Goal: Task Accomplishment & Management: Manage account settings

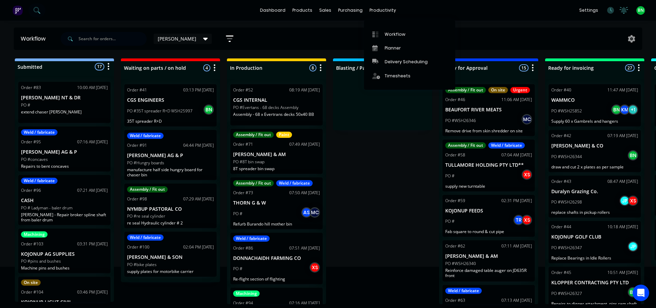
scroll to position [1, 0]
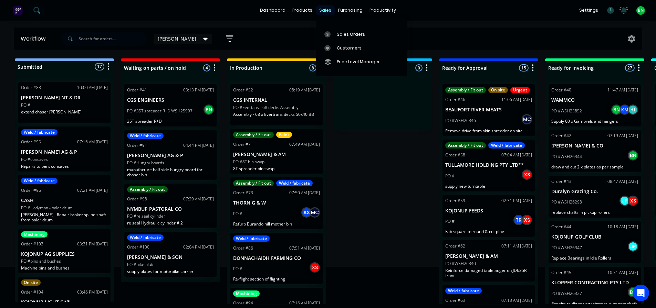
click at [328, 9] on div "sales" at bounding box center [325, 10] width 19 height 10
click at [343, 31] on div "Sales Orders" at bounding box center [351, 34] width 28 height 6
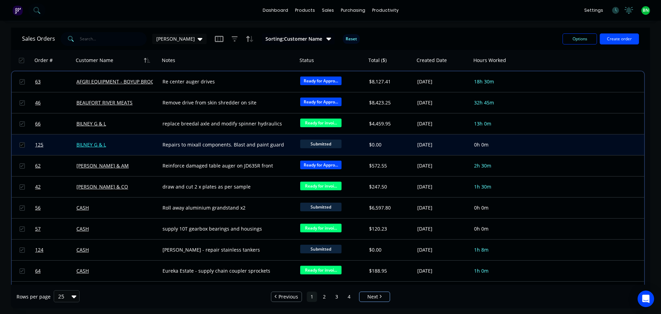
click at [86, 145] on link "BILNEY G & L" at bounding box center [91, 144] width 30 height 7
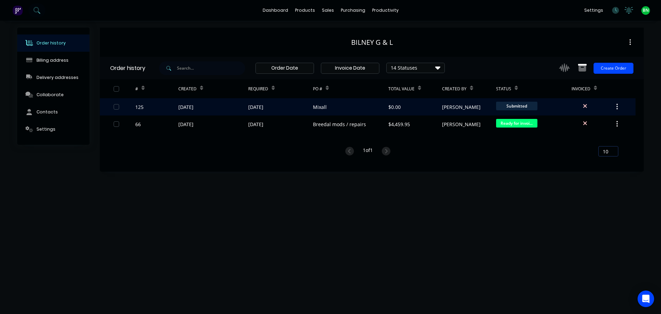
click at [346, 108] on div "Mixall" at bounding box center [350, 106] width 75 height 17
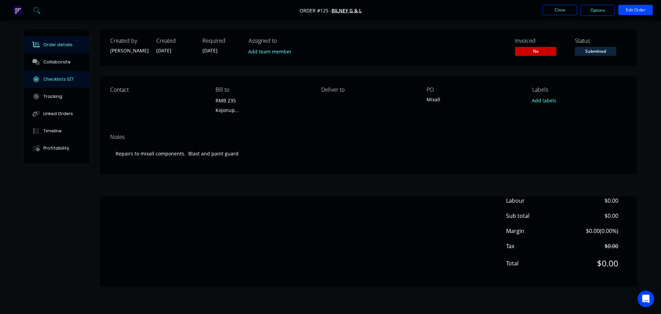
click at [64, 77] on div "Checklists 0/7" at bounding box center [58, 79] width 30 height 6
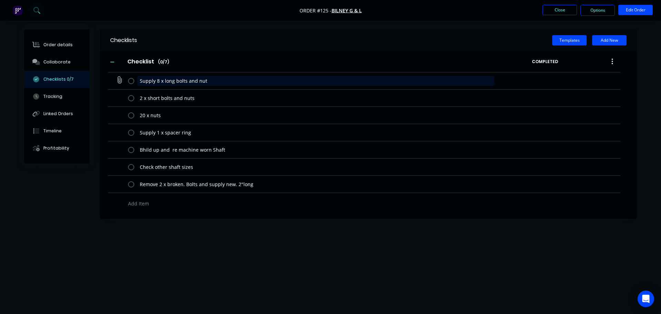
click at [207, 81] on textarea "Supply 8 x long bolts and nut" at bounding box center [316, 81] width 358 height 10
type textarea "x"
type textarea "Supply 8 x long bolts and nuts"
type textarea "x"
type textarea "Supply 8 x long bolts and nuts"
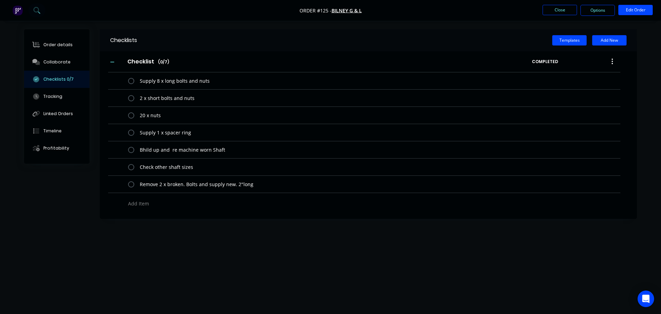
click at [188, 55] on div "Checklist Checklist Enter Checklist name ( 0 / 7 ) COMPLETED" at bounding box center [364, 61] width 512 height 21
drag, startPoint x: 172, startPoint y: 53, endPoint x: 141, endPoint y: 59, distance: 31.8
drag, startPoint x: 141, startPoint y: 59, endPoint x: 128, endPoint y: 61, distance: 12.9
click at [128, 61] on input "Checklist" at bounding box center [140, 61] width 35 height 10
click at [182, 58] on div "Checklist Checklist Enter Checklist name ( 0 / 7 )" at bounding box center [320, 61] width 424 height 12
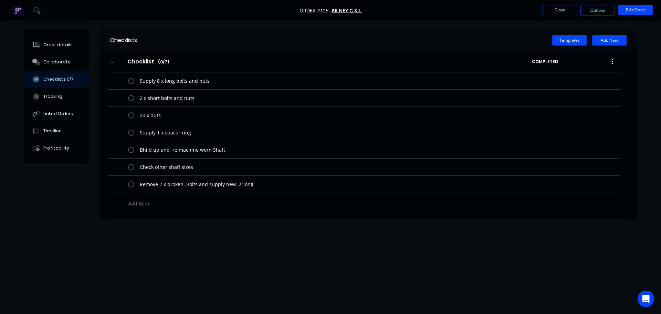
drag, startPoint x: 138, startPoint y: 39, endPoint x: 164, endPoint y: 41, distance: 25.9
click at [139, 39] on div "Templates Add New" at bounding box center [387, 40] width 500 height 10
click at [605, 41] on button "Add New" at bounding box center [609, 40] width 34 height 10
type textarea "x"
type input "work"
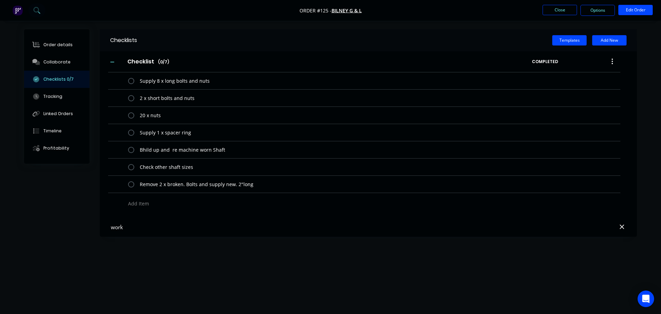
click at [162, 235] on div "work" at bounding box center [368, 227] width 537 height 20
click at [127, 228] on input "work" at bounding box center [290, 227] width 361 height 9
drag, startPoint x: 124, startPoint y: 228, endPoint x: 95, endPoint y: 227, distance: 29.6
click at [95, 227] on div "Checklists Templates Add New Checklist Checklist Enter Checklist name ( 0 / 7 )…" at bounding box center [330, 143] width 613 height 229
drag, startPoint x: 109, startPoint y: 228, endPoint x: 112, endPoint y: 232, distance: 5.3
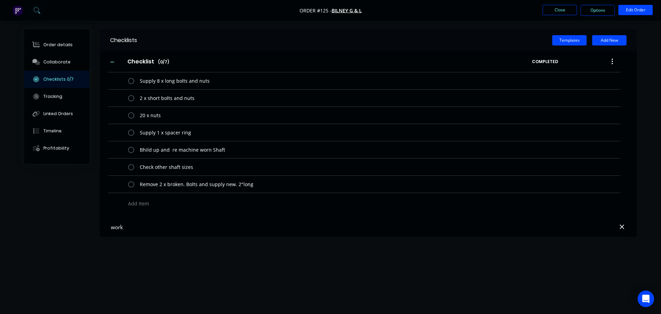
click at [109, 228] on div "work" at bounding box center [368, 227] width 537 height 20
click at [142, 232] on div "work" at bounding box center [368, 227] width 537 height 20
click at [140, 252] on div "Checklists Templates Add New Checklist Checklist Enter Checklist name ( 0 / 7 )…" at bounding box center [330, 143] width 613 height 229
type textarea "x"
click at [148, 247] on div "Checklists Templates Add New Checklist Checklist Enter Checklist name ( 0 / 7 )…" at bounding box center [330, 143] width 613 height 229
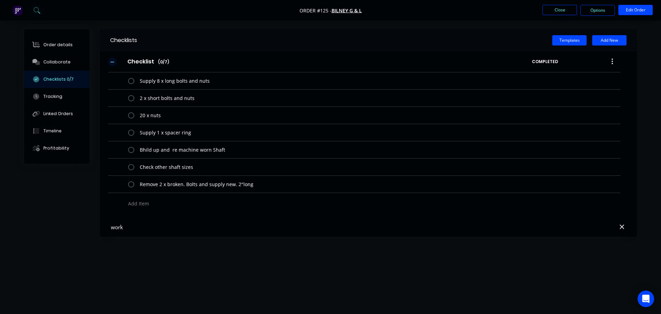
click at [112, 62] on icon "button" at bounding box center [112, 62] width 4 height 0
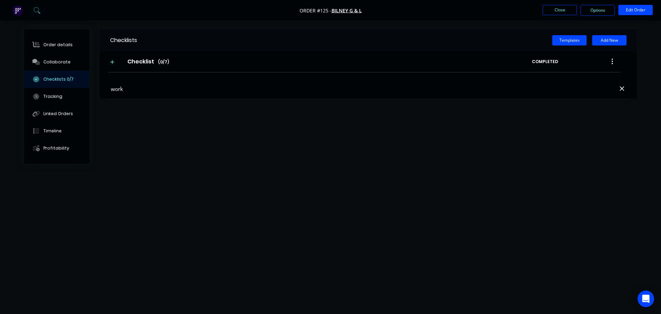
click at [113, 93] on div "work" at bounding box center [368, 89] width 537 height 20
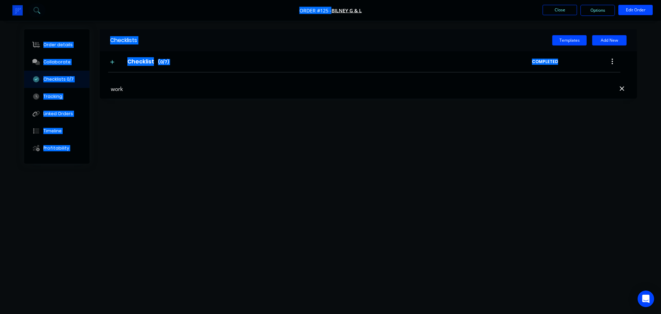
click at [113, 93] on div "work" at bounding box center [368, 89] width 537 height 20
click at [621, 88] on icon at bounding box center [622, 88] width 4 height 4
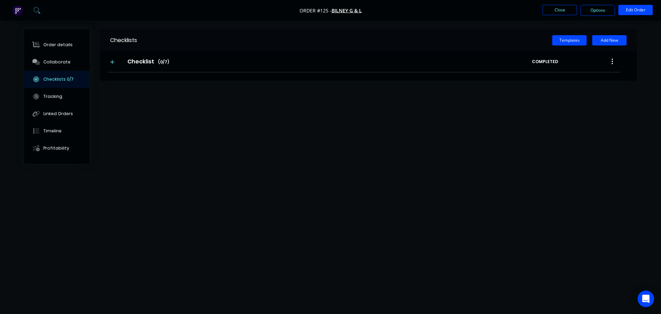
click at [359, 88] on div "Checklists Templates Add New Checklist Checklist Enter Checklist name ( 0 / 7 )…" at bounding box center [330, 143] width 613 height 229
click at [166, 59] on span "( 0 / 7 )" at bounding box center [163, 62] width 11 height 6
drag, startPoint x: 144, startPoint y: 54, endPoint x: 151, endPoint y: 66, distance: 14.4
click at [138, 63] on input "Checklist" at bounding box center [140, 61] width 35 height 10
click at [230, 58] on div "Checklist Checklist Enter Checklist name ( 0 / 7 )" at bounding box center [320, 61] width 424 height 12
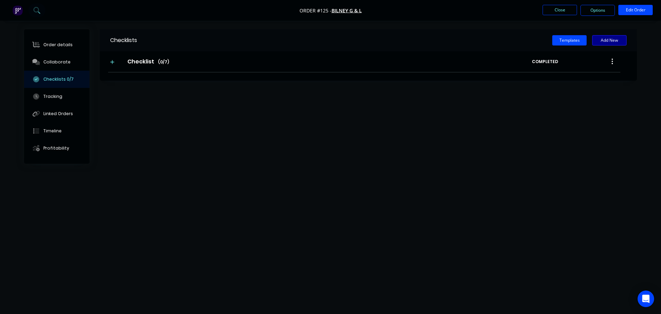
click at [613, 41] on button "Add New" at bounding box center [609, 40] width 34 height 10
type input "work"
click at [150, 62] on input "Checklist" at bounding box center [140, 61] width 35 height 10
drag, startPoint x: 153, startPoint y: 62, endPoint x: 122, endPoint y: 63, distance: 31.0
click at [122, 63] on div "Checklist Checklist Enter Checklist name ( 0 / 7 )" at bounding box center [320, 61] width 424 height 12
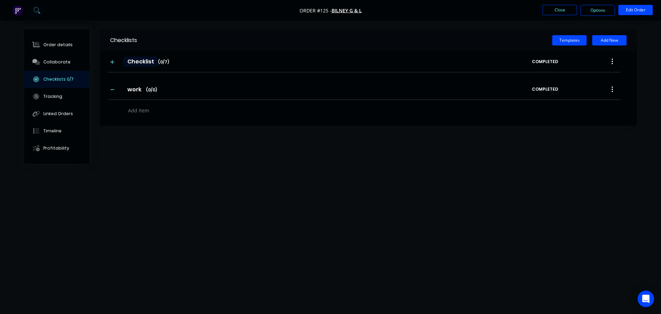
type textarea "x"
type input "S"
type textarea "x"
type input "Su"
type textarea "x"
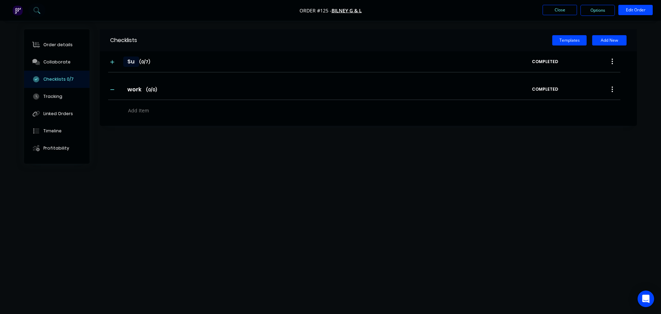
type input "Sup"
type textarea "x"
type input "Supp"
type textarea "x"
type input "Suppl"
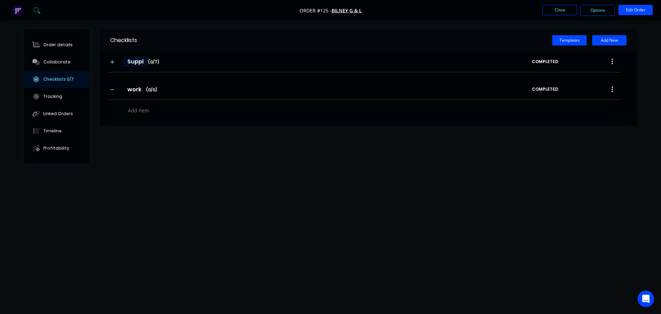
type textarea "x"
type input "Supply"
type textarea "x"
type input "Supply"
type textarea "x"
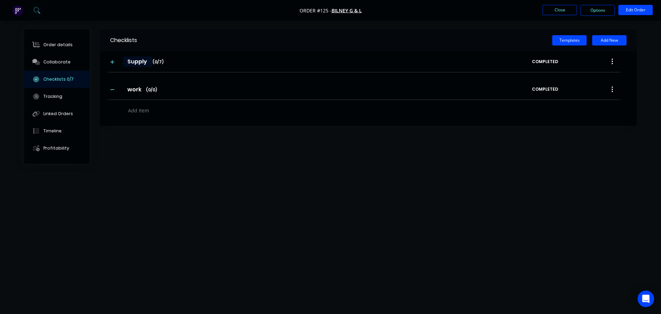
type input "Supply o"
type textarea "x"
type input "Supply on"
type textarea "x"
type input "Supply onl"
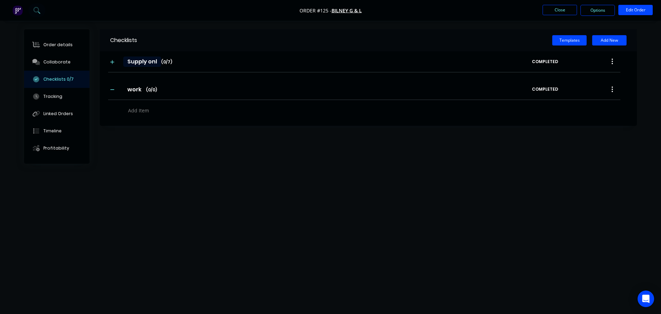
type textarea "x"
type input "Supply only"
type textarea "x"
type input "Supply only"
click at [226, 73] on div "Supply only Supply only Enter Checklist name ( 0 / 7 ) COMPLETED work work Ente…" at bounding box center [368, 84] width 537 height 66
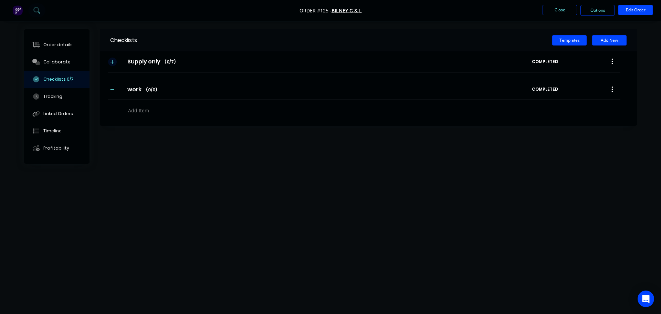
click at [115, 61] on button "button" at bounding box center [112, 61] width 9 height 9
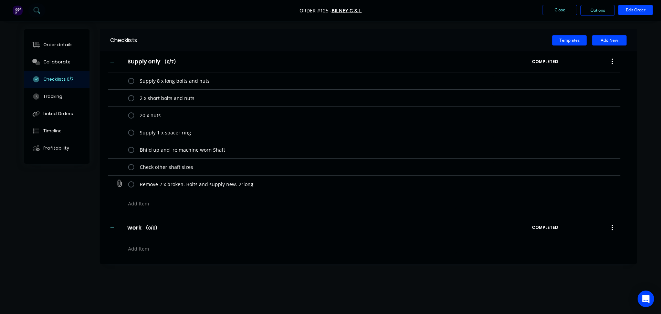
click at [130, 184] on label at bounding box center [131, 183] width 6 height 7
click at [0, 0] on input "checkbox" at bounding box center [0, 0] width 0 height 0
click at [133, 185] on label at bounding box center [131, 183] width 6 height 7
click at [0, 0] on input "checkbox" at bounding box center [0, 0] width 0 height 0
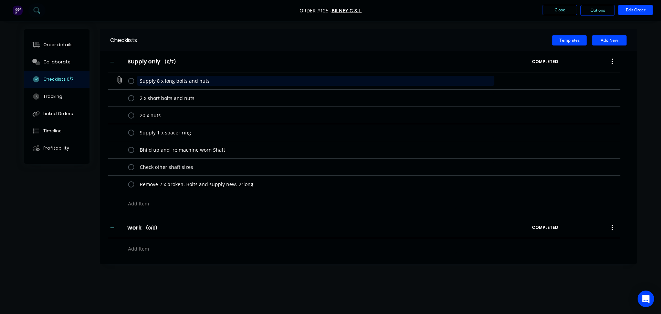
drag, startPoint x: 281, startPoint y: 188, endPoint x: 154, endPoint y: 81, distance: 166.3
click at [154, 81] on textarea "Supply 8 x long bolts and nuts" at bounding box center [316, 81] width 358 height 10
type textarea "x"
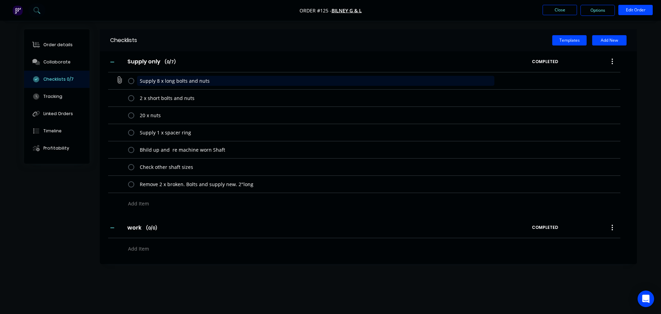
type textarea "Suppl 8 x long bolts and nuts"
type textarea "x"
type textarea "Supp 8 x long bolts and nuts"
type textarea "x"
type textarea "Sup 8 x long bolts and nuts"
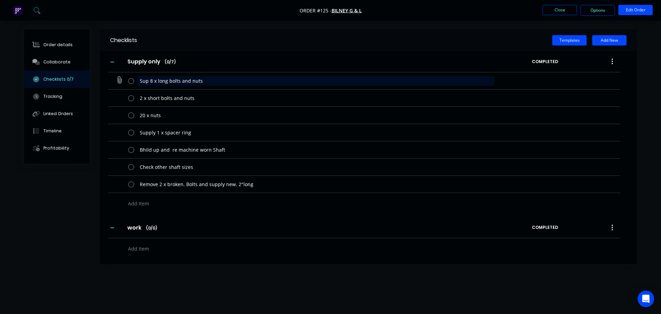
type textarea "x"
type textarea "Su 8 x long bolts and nuts"
type textarea "x"
type textarea "S 8 x long bolts and nuts"
type textarea "x"
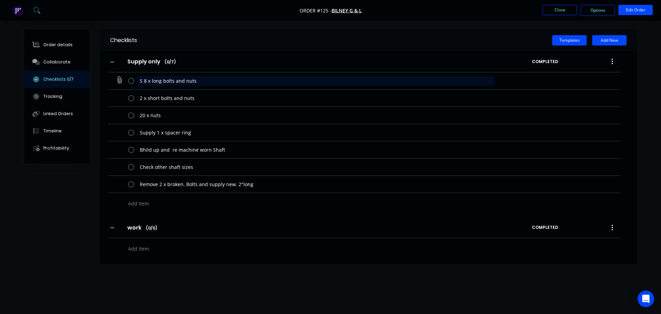
type textarea "8 x long bolts and nuts"
type textarea "x"
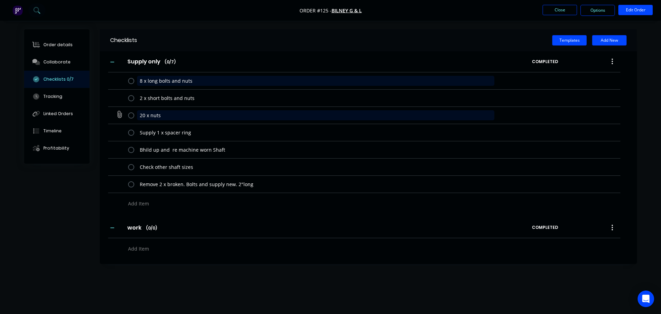
type textarea "8 x long bolts and nuts"
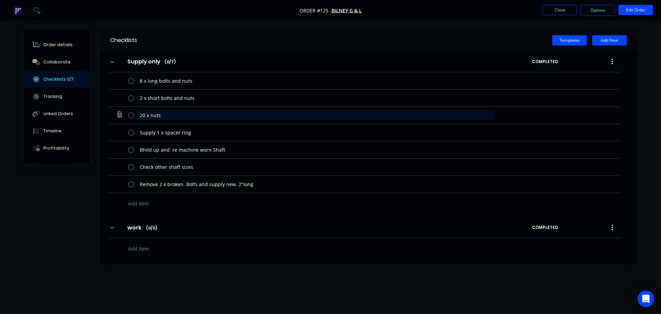
click at [172, 114] on textarea "20 x nuts" at bounding box center [316, 115] width 358 height 10
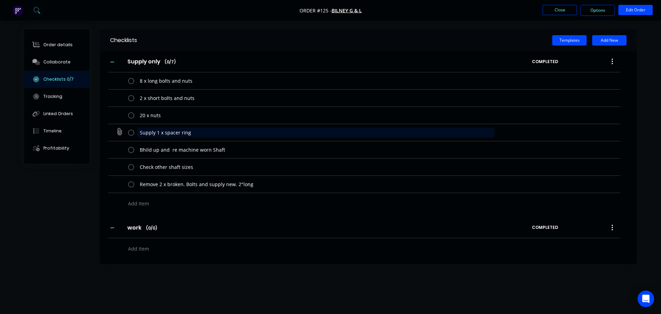
click at [205, 132] on textarea "Supply 1 x spacer ring" at bounding box center [316, 132] width 358 height 10
drag, startPoint x: 211, startPoint y: 132, endPoint x: 140, endPoint y: 131, distance: 71.6
click at [140, 131] on textarea "Supply 1 x spacer ring" at bounding box center [316, 132] width 358 height 10
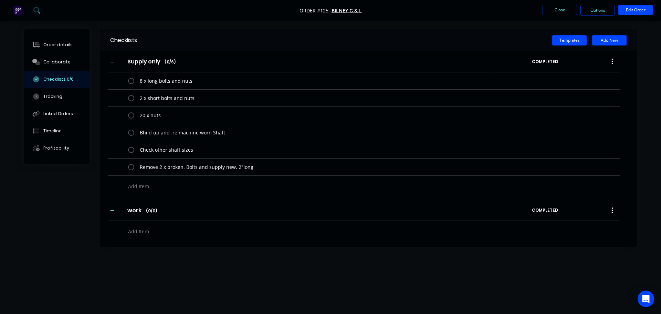
click at [165, 230] on textarea at bounding box center [290, 231] width 331 height 10
paste textarea "Supply 1 x spacer ring"
type textarea "x"
type textarea "Supply 1 x spacer ring"
drag, startPoint x: 142, startPoint y: 231, endPoint x: 124, endPoint y: 231, distance: 18.6
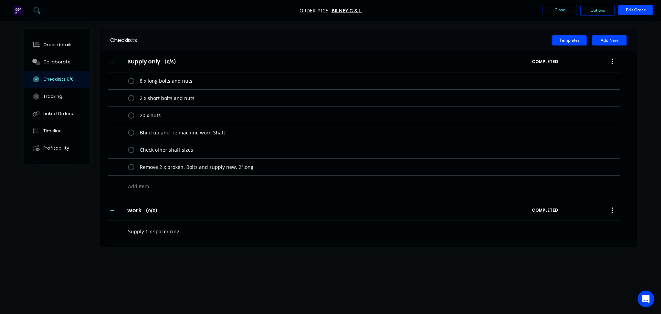
click at [124, 231] on div "Supply 1 x spacer ring" at bounding box center [287, 230] width 359 height 18
type textarea "x"
type textarea "M 1 x spacer ring"
type textarea "x"
type textarea "Ma 1 x spacer ring"
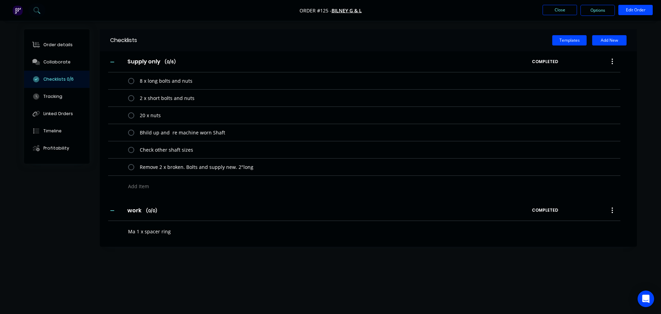
type textarea "x"
type textarea "Mac 1 x spacer ring"
type textarea "x"
type textarea "Mach 1 x spacer ring"
type textarea "x"
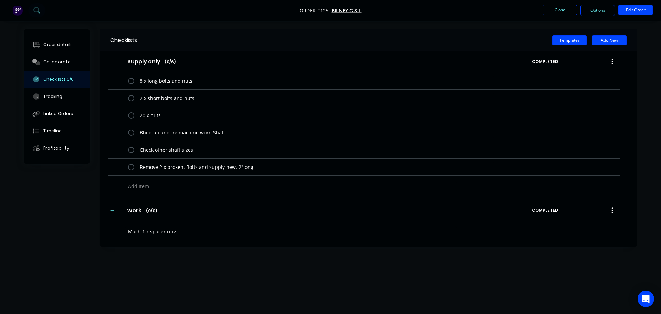
type textarea "Machi 1 x spacer ring"
type textarea "x"
type textarea "Machin 1 x spacer ring"
type textarea "x"
type textarea "Machine 1 x spacer ring"
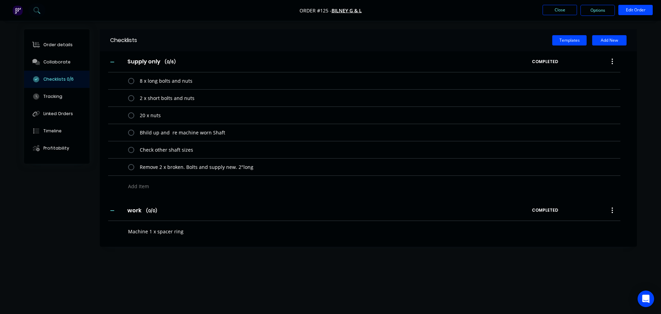
type textarea "x"
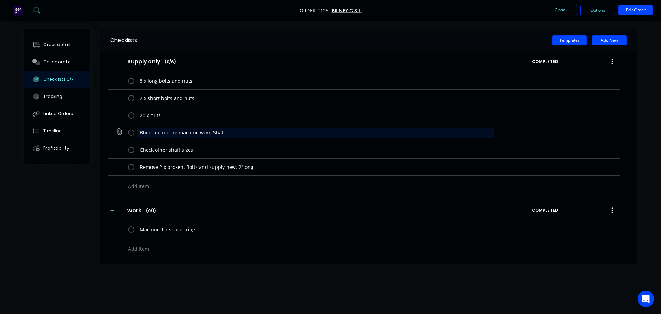
drag, startPoint x: 254, startPoint y: 132, endPoint x: 113, endPoint y: 133, distance: 141.1
click at [113, 133] on div "Bhild up and re machine worn Shaft" at bounding box center [364, 132] width 512 height 17
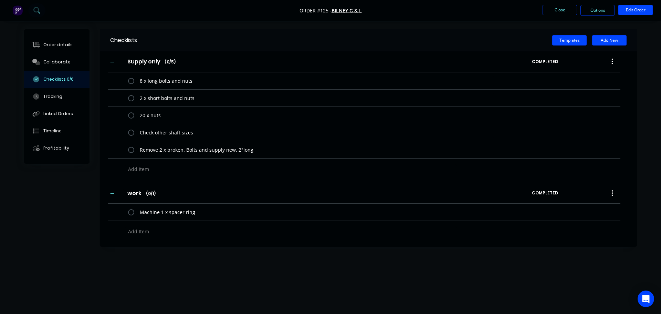
click at [166, 230] on textarea at bounding box center [290, 231] width 331 height 10
paste textarea "Bhild up and re machine worn Shaft"
type textarea "x"
type textarea "Bhild up and re machine worn Shaft"
click at [134, 232] on textarea "Bhild up and re machine worn Shaft" at bounding box center [290, 231] width 331 height 10
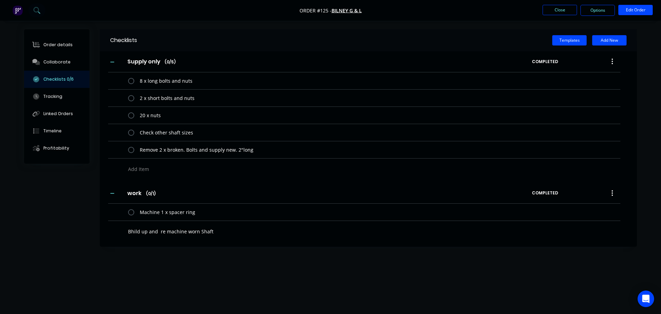
type textarea "x"
type textarea "Bild up and re machine worn Shaft"
type textarea "x"
type textarea "Build up and re machine worn Shaft"
click at [227, 232] on textarea "Build up and re machine worn Shaft" at bounding box center [290, 231] width 331 height 10
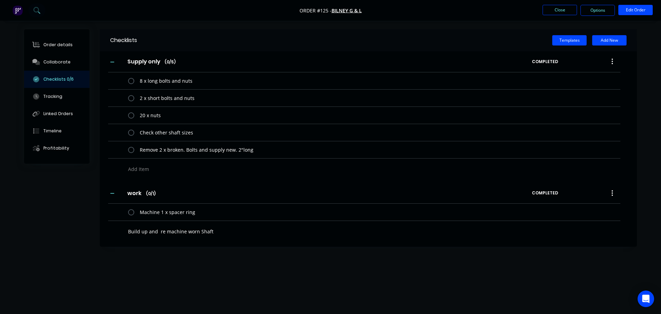
type textarea "x"
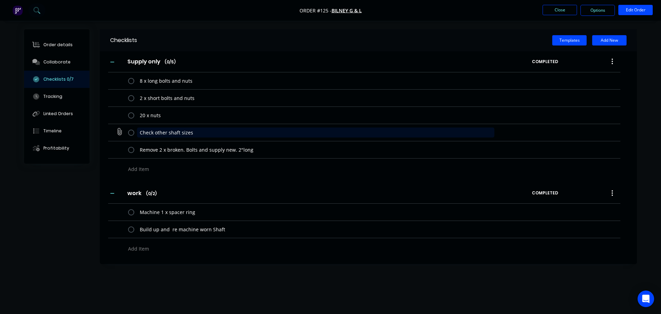
drag, startPoint x: 209, startPoint y: 132, endPoint x: 134, endPoint y: 136, distance: 75.8
click at [134, 136] on div "Check other shaft sizes" at bounding box center [312, 132] width 369 height 14
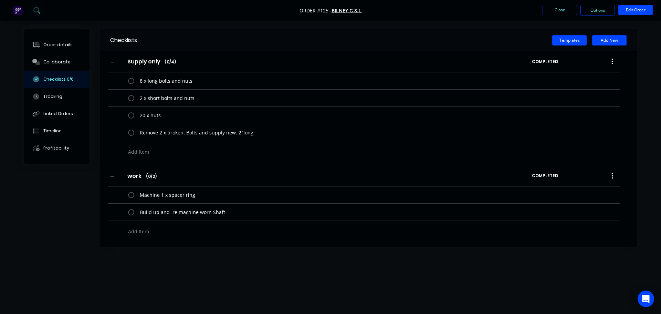
click at [190, 227] on textarea at bounding box center [290, 231] width 331 height 10
paste textarea "Check other shaft sizes"
type textarea "x"
type textarea "Check other shaft sizes"
type textarea "x"
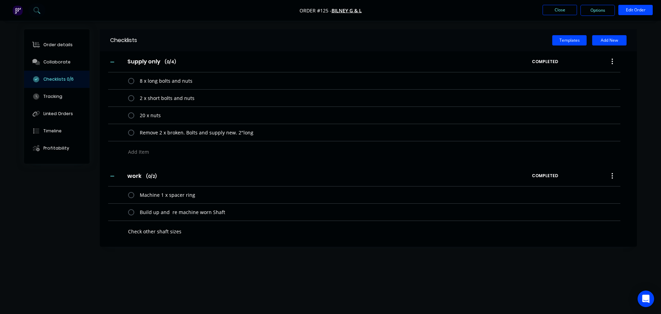
type textarea "Check other shaft size"
type textarea "x"
type textarea "Check other shaft siz"
type textarea "x"
type textarea "Check other shaft si"
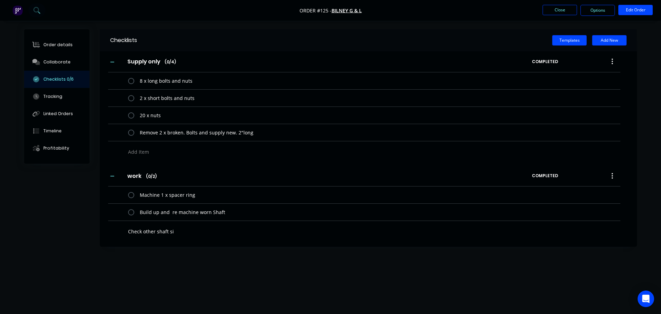
type textarea "x"
type textarea "Check other shaft s"
type textarea "x"
type textarea "Check other shaft"
type textarea "x"
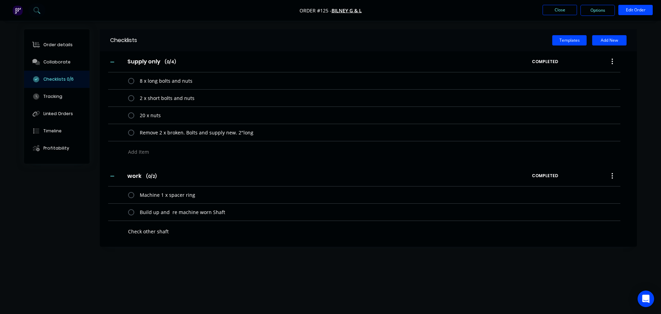
type textarea "Check other 3shaft"
type textarea "x"
type textarea "Check other 3 shaft"
type textarea "x"
type textarea "Check other 3 lshaft"
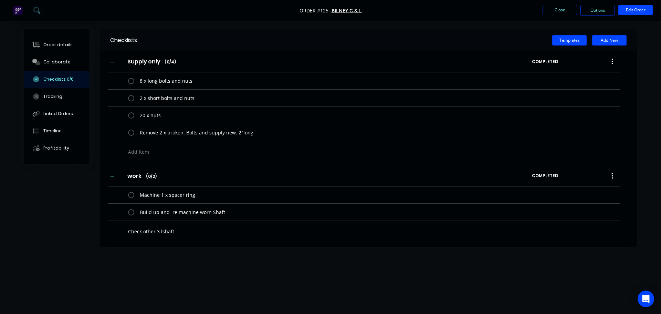
type textarea "x"
type textarea "Check other 3 lashaft"
type textarea "x"
type textarea "Check other 3 larshaft"
type textarea "x"
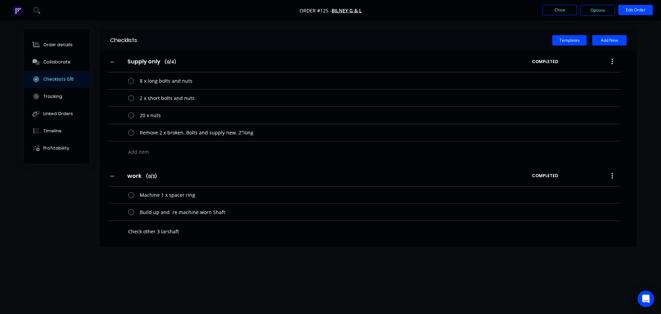
type textarea "Check other 3 largshaft"
type textarea "x"
type textarea "Check other 3 largeshaft"
type textarea "x"
type textarea "Check other 3 large shaft"
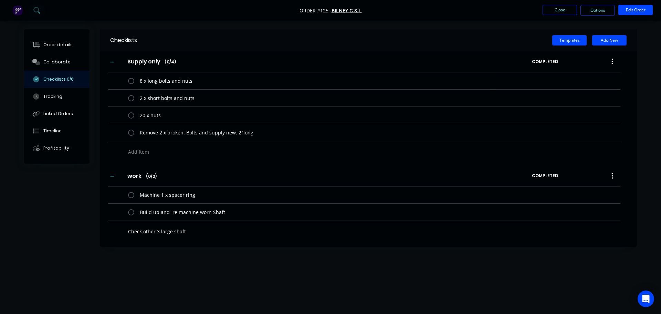
type textarea "x"
type textarea "Check other 3 large shafts"
type textarea "x"
type textarea "Check other 3 large shafts"
type textarea "x"
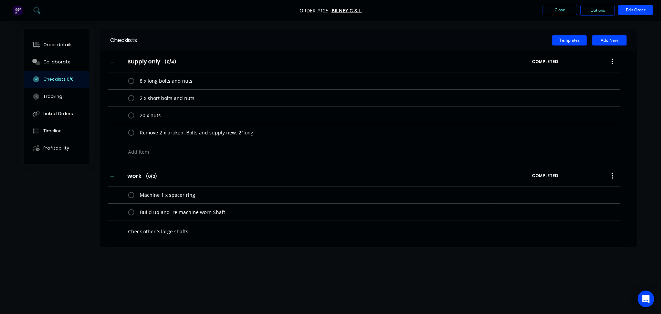
type textarea "Check other 3 large shafts f"
type textarea "x"
type textarea "Check other 3 large shafts fo"
type textarea "x"
type textarea "Check other 3 large shafts for"
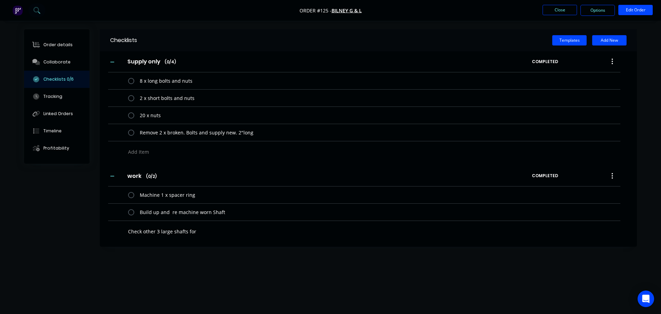
type textarea "x"
type textarea "Check other 3 large shafts for"
type textarea "x"
type textarea "Check other 3 large shafts for s"
type textarea "x"
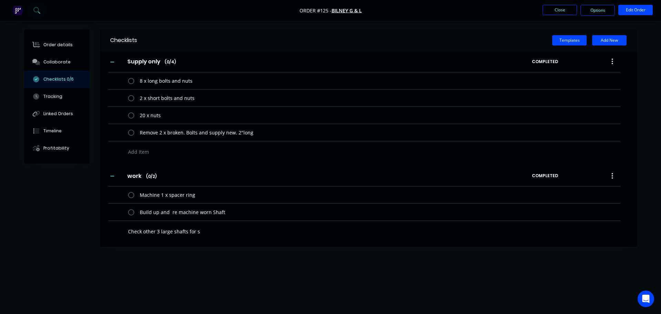
type textarea "Check other 3 large shafts for si"
type textarea "x"
type textarea "Check other 3 large shafts for siz"
type textarea "x"
type textarea "Check other 3 large shafts for size"
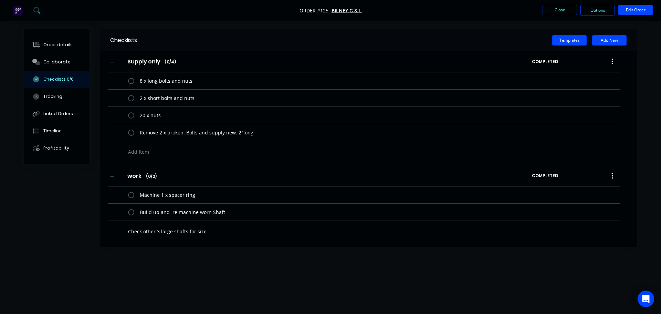
type textarea "x"
type textarea "Check other 3 large shafts for size"
type textarea "x"
type textarea "Check other 3 large shafts for size a"
type textarea "x"
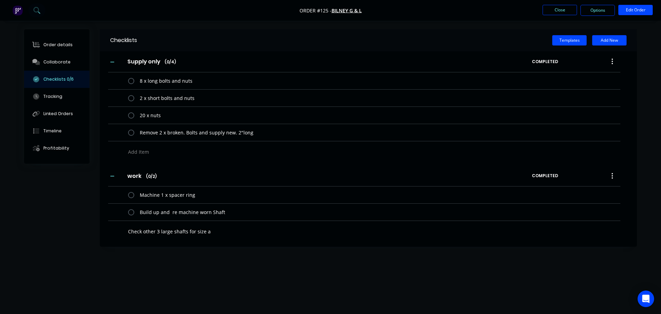
type textarea "Check other 3 large shafts for size an"
type textarea "x"
type textarea "Check other 3 large shafts for size and"
type textarea "x"
type textarea "Check other 3 large shafts for size and"
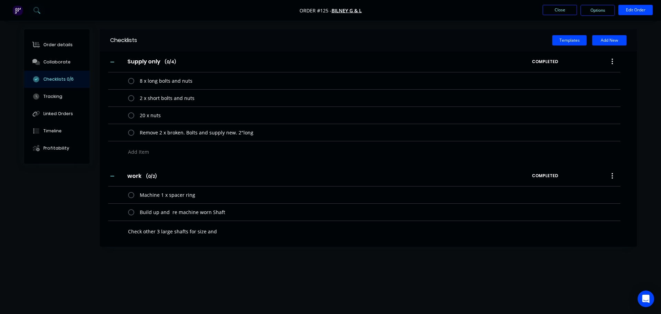
type textarea "x"
type textarea "Check other 3 large shafts for size and w"
type textarea "x"
type textarea "Check other 3 large shafts for size and we"
type textarea "x"
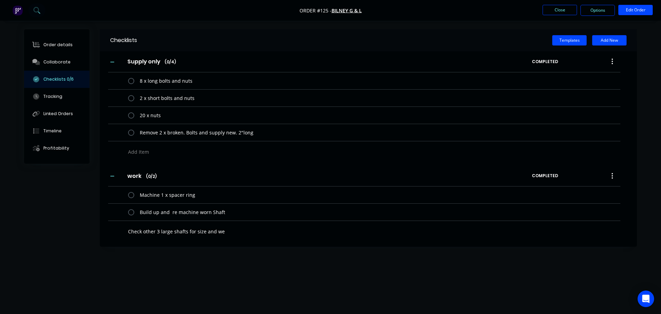
type textarea "Check other 3 large shafts for size and wea"
type textarea "x"
type textarea "Check other 3 large shafts for size and wear"
type textarea "x"
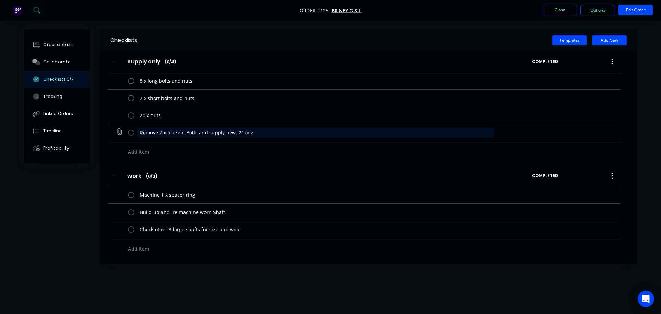
click at [183, 132] on textarea "Remove 2 x broken. Bolts and supply new. 2"long" at bounding box center [316, 132] width 358 height 10
type textarea "x"
type textarea "Remove 2 x broken.\ Bolts and supply new. 2"long"
type textarea "x"
type textarea "Remove 2 x broken. Bolts and supply new. 2"long"
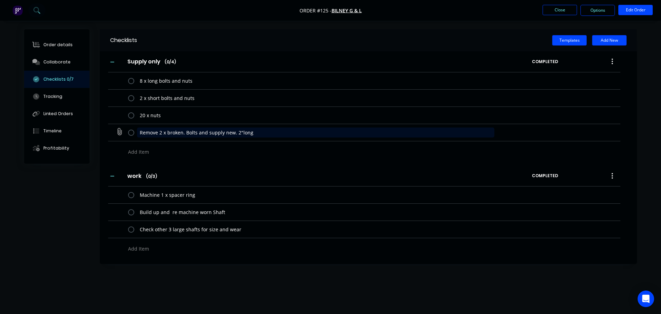
type textarea "x"
type textarea "Remove 2 x broken Bolts and supply new. 2"long"
type textarea "x"
type textarea "Remove 2 x broken olts and supply new. 2"long"
type textarea "x"
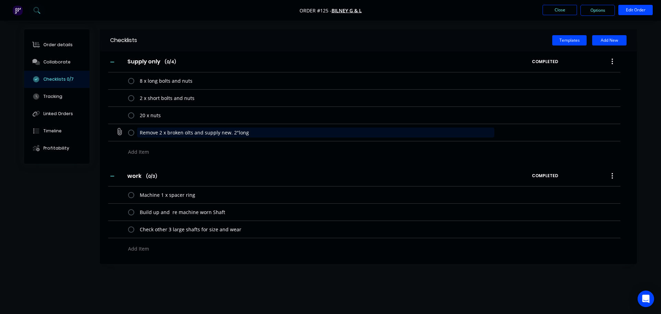
type textarea "Remove 2 x broken bolts and supply new. 2"long"
click at [196, 133] on textarea "Remove 2 x broken bolts and supply new. 2"long" at bounding box center [316, 132] width 358 height 10
type textarea "x"
type textarea "Remove 2 x broken bolts rand supply new. 2"long"
type textarea "x"
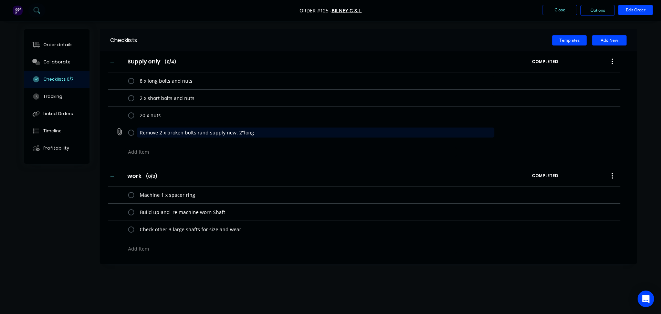
type textarea "Remove 2 x broken bolts and supply new. 2"long"
type textarea "x"
type textarea "Remove 2 x broken bolts fand supply new. 2"long"
type textarea "x"
type textarea "Remove 2 x broken bolts frand supply new. 2"long"
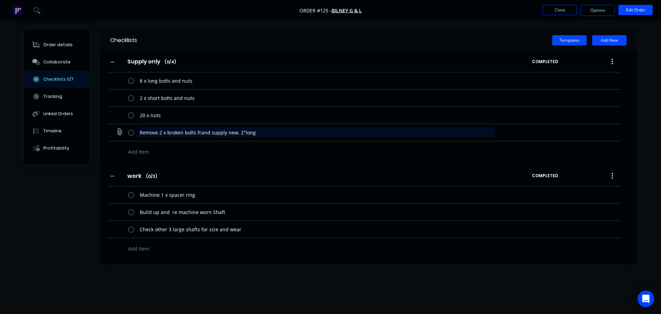
type textarea "x"
type textarea "Remove 2 x broken bolts froand supply new. 2"long"
type textarea "x"
type textarea "Remove 2 x broken bolts fromand supply new. 2"long"
type textarea "x"
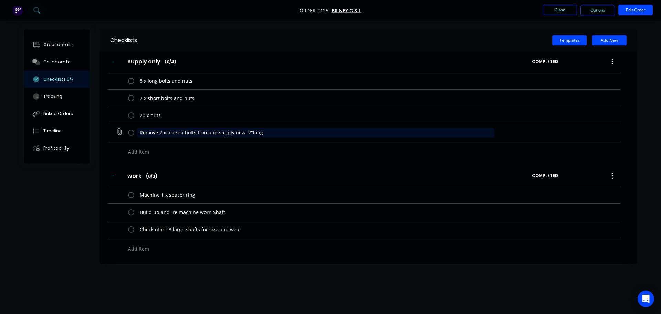
type textarea "Remove 2 x broken bolts from and supply new. 2"long"
type textarea "x"
type textarea "Remove 2 x broken bolts from tand supply new. 2"long"
type textarea "x"
type textarea "Remove 2 x broken bolts from thand supply new. 2"long"
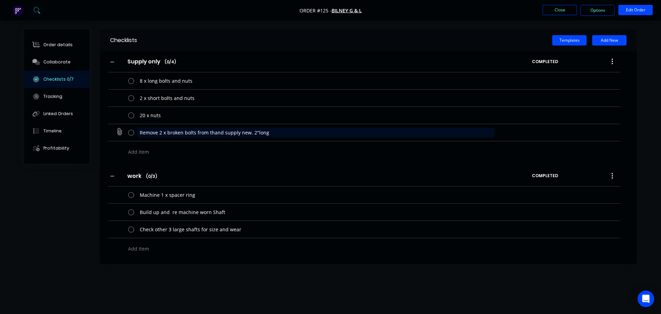
type textarea "x"
type textarea "Remove 2 x broken bolts from theand supply new. 2"long"
type textarea "x"
type textarea "Remove 2 x broken bolts from the and supply new. 2"long"
type textarea "x"
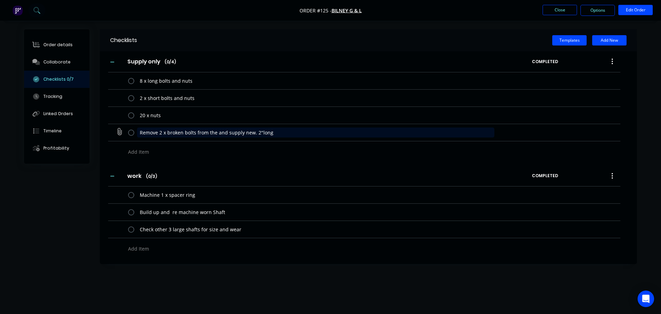
type textarea "Remove 2 x broken bolts from the eand supply new. 2"long"
type textarea "x"
type textarea "Remove 2 x broken bolts from the enand supply new. 2"long"
type textarea "x"
type textarea "Remove 2 x broken bolts from the endand supply new. 2"long"
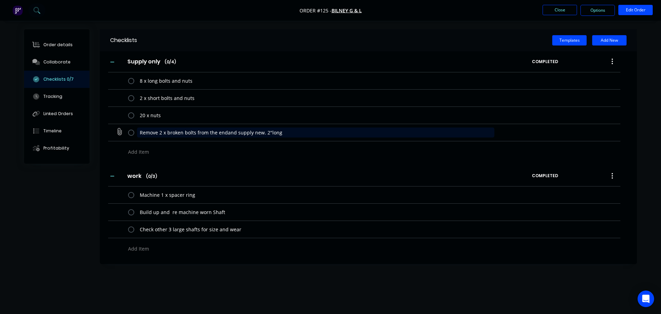
type textarea "x"
type textarea "Remove 2 x broken bolts from the end and supply new. 2"long"
type textarea "x"
type textarea "Remove 2 x broken bolts from the end oand supply new. 2"long"
type textarea "x"
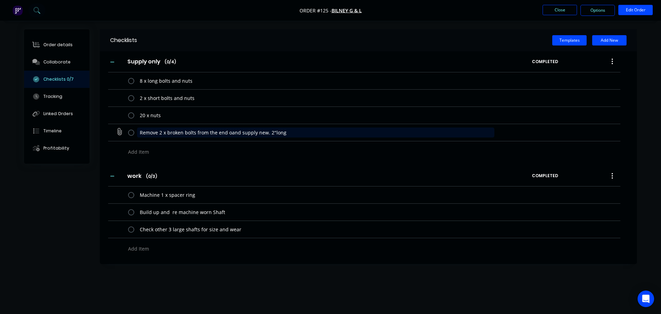
type textarea "Remove 2 x broken bolts from the end ofand supply new. 2"long"
type textarea "x"
type textarea "Remove 2 x broken bolts from the end of and supply new. 2"long"
type textarea "x"
type textarea "Remove 2 x broken bolts from the end of sand supply new. 2"long"
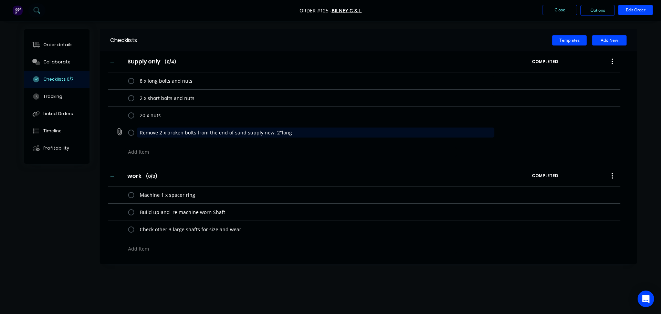
type textarea "x"
type textarea "Remove 2 x broken bolts from the end of [PERSON_NAME] supply new. 2"long"
type textarea "x"
type textarea "Remove 2 x broken bolts from the end of shaand supply new. 2"long"
type textarea "x"
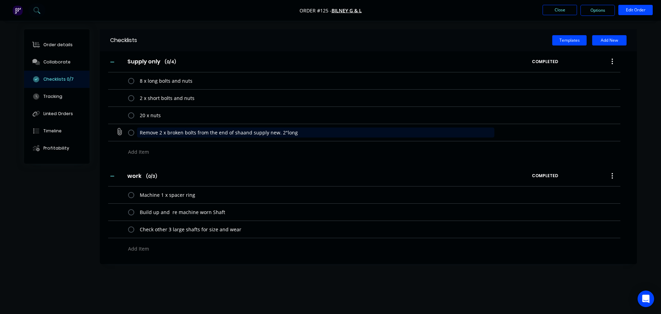
type textarea "Remove 2 x broken bolts from the end of shafand supply new. 2"long"
type textarea "x"
type textarea "Remove 2 x broken bolts from the end of shaftand supply new. 2"long"
type textarea "x"
type textarea "Remove 2 x broken bolts from the end of shaft,and supply new. 2"long"
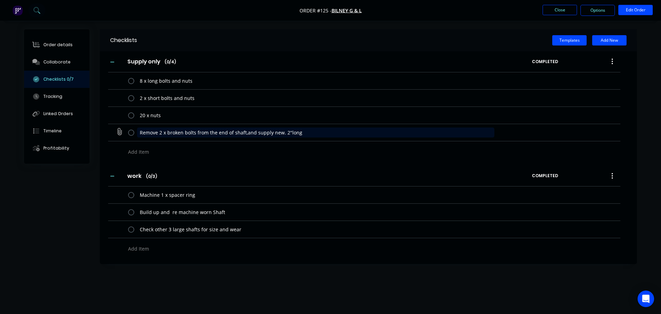
type textarea "x"
type textarea "Remove 2 x broken bolts from the end of shaft, and supply new. 2"long"
click at [283, 131] on textarea "Remove 2 x broken bolts from the end of shaft, and supply new. 2"long" at bounding box center [316, 132] width 358 height 10
click at [289, 132] on textarea "Remove 2 x broken bolts from the end of shaft, and supply new. 2"long" at bounding box center [316, 132] width 358 height 10
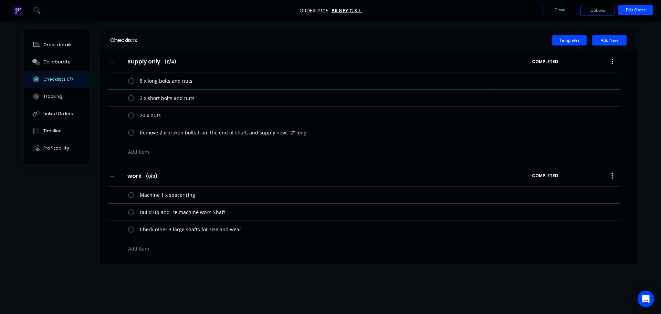
click at [147, 249] on textarea at bounding box center [290, 248] width 331 height 10
click at [143, 176] on input "work" at bounding box center [134, 175] width 23 height 10
click at [615, 43] on button "Add New" at bounding box center [609, 40] width 34 height 10
click at [609, 37] on button "Add New" at bounding box center [609, 40] width 34 height 10
click at [142, 296] on textarea at bounding box center [290, 294] width 331 height 10
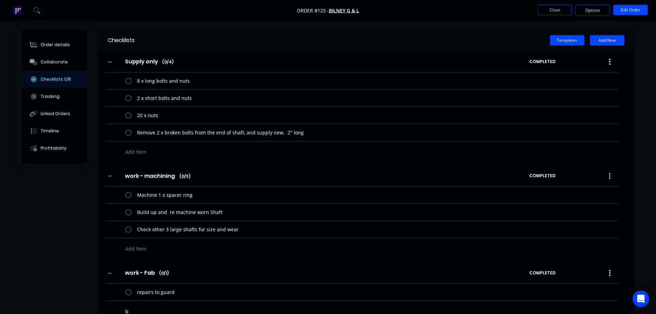
scroll to position [1, 0]
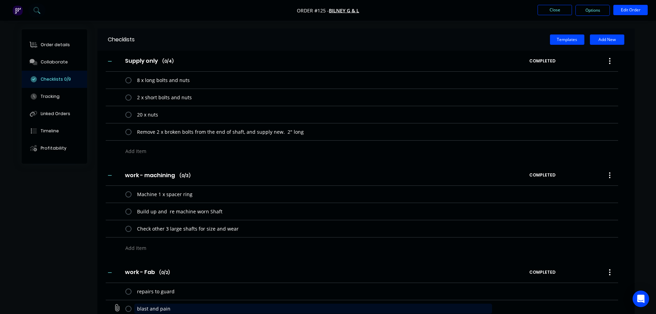
click at [172, 306] on textarea "blast and pain" at bounding box center [313, 308] width 358 height 10
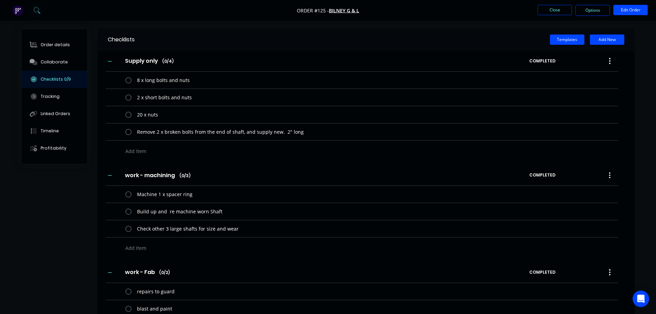
click at [278, 270] on div "work - Fab work - Fab Enter Checklist name ( 0 / 2 )" at bounding box center [318, 272] width 424 height 12
click at [109, 62] on icon "button" at bounding box center [110, 61] width 4 height 5
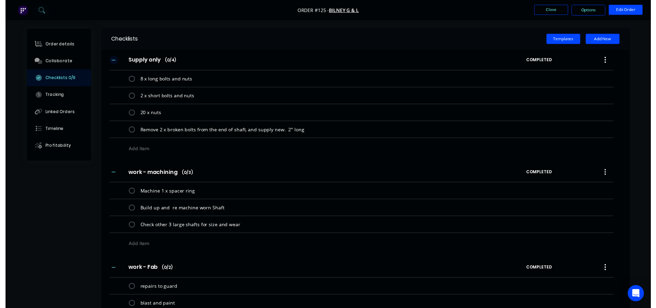
scroll to position [0, 0]
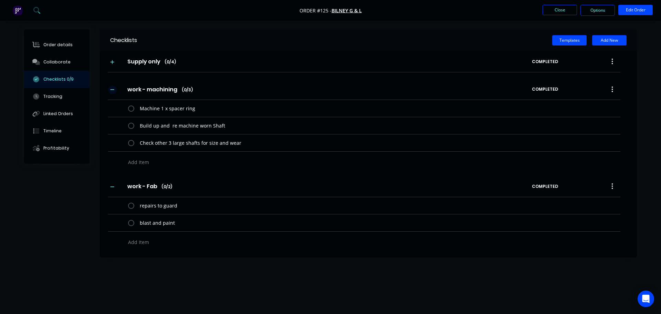
click at [112, 90] on icon "button" at bounding box center [112, 89] width 4 height 0
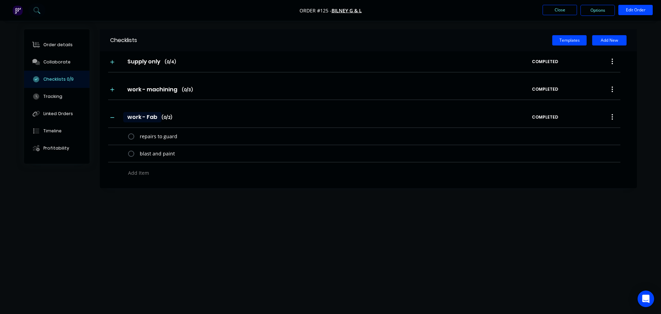
drag, startPoint x: 112, startPoint y: 120, endPoint x: 145, endPoint y: 121, distance: 32.4
click at [112, 119] on button "button" at bounding box center [112, 117] width 9 height 9
click at [221, 113] on div "work - Fab work - Fab Enter Checklist name ( 0 / 2 )" at bounding box center [320, 117] width 424 height 12
click at [570, 11] on button "Close" at bounding box center [559, 10] width 34 height 10
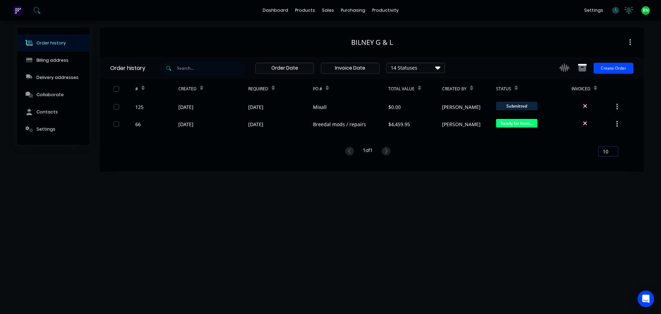
drag, startPoint x: 221, startPoint y: 251, endPoint x: 81, endPoint y: 232, distance: 142.1
click at [220, 251] on div "Order history Billing address Delivery addresses Collaborate Contacts Settings …" at bounding box center [330, 167] width 661 height 293
click at [57, 96] on div "Collaborate" at bounding box center [49, 95] width 27 height 6
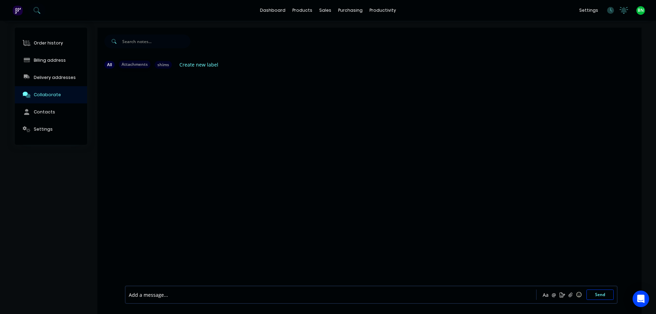
click at [131, 65] on div "Attachments" at bounding box center [135, 65] width 32 height 8
click at [158, 66] on div "shims" at bounding box center [163, 65] width 17 height 8
click at [358, 139] on div at bounding box center [369, 179] width 544 height 210
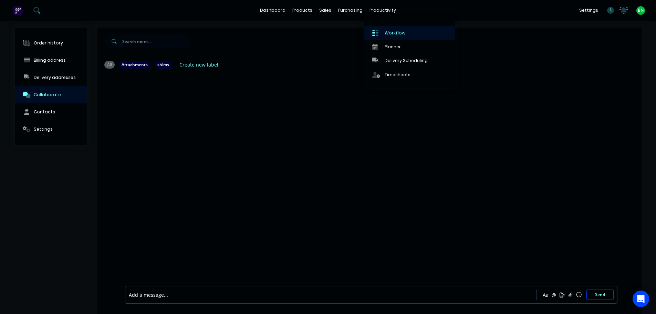
click at [386, 35] on div "Workflow" at bounding box center [394, 33] width 21 height 6
